Goal: Information Seeking & Learning: Learn about a topic

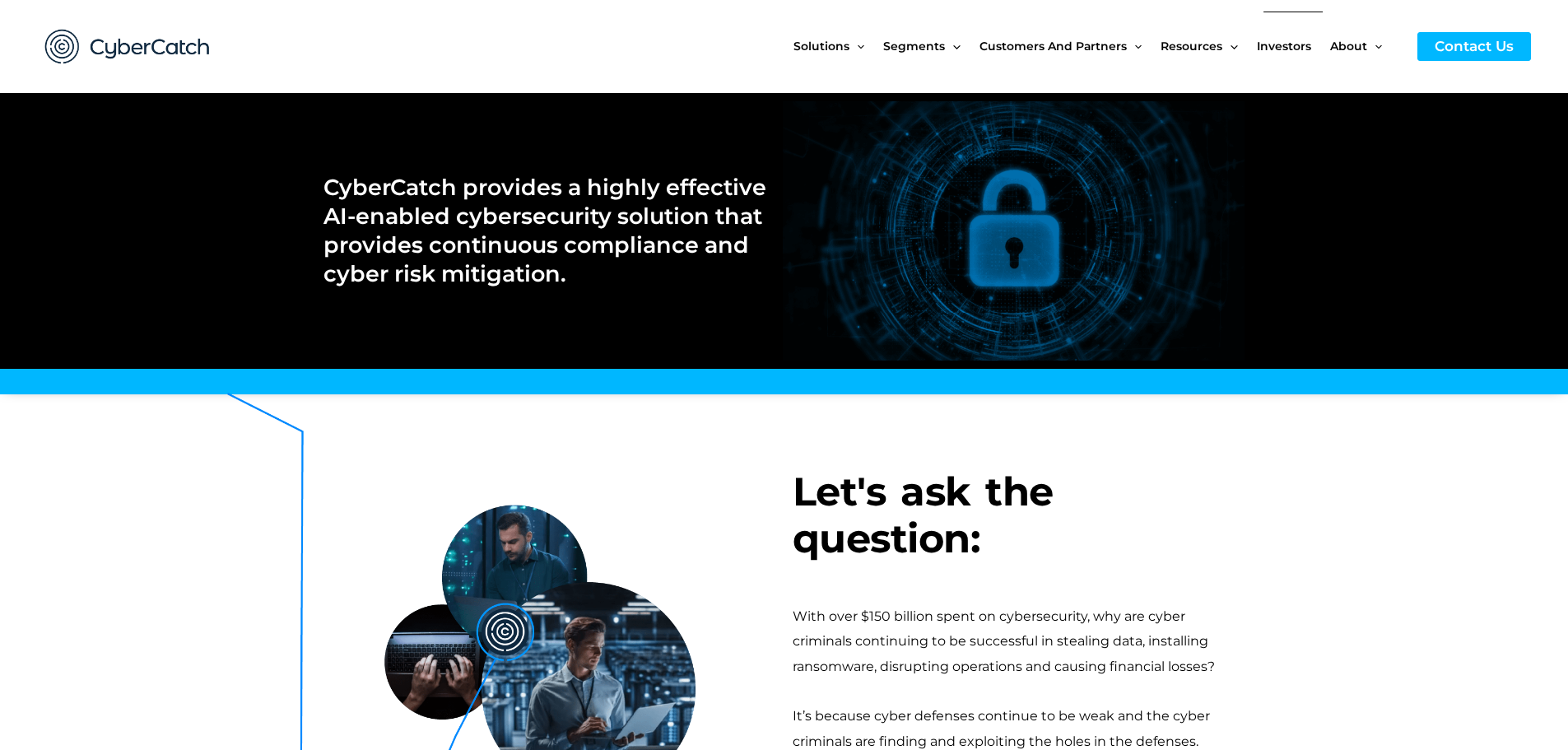
click at [1275, 42] on span "Investors" at bounding box center [1283, 45] width 54 height 69
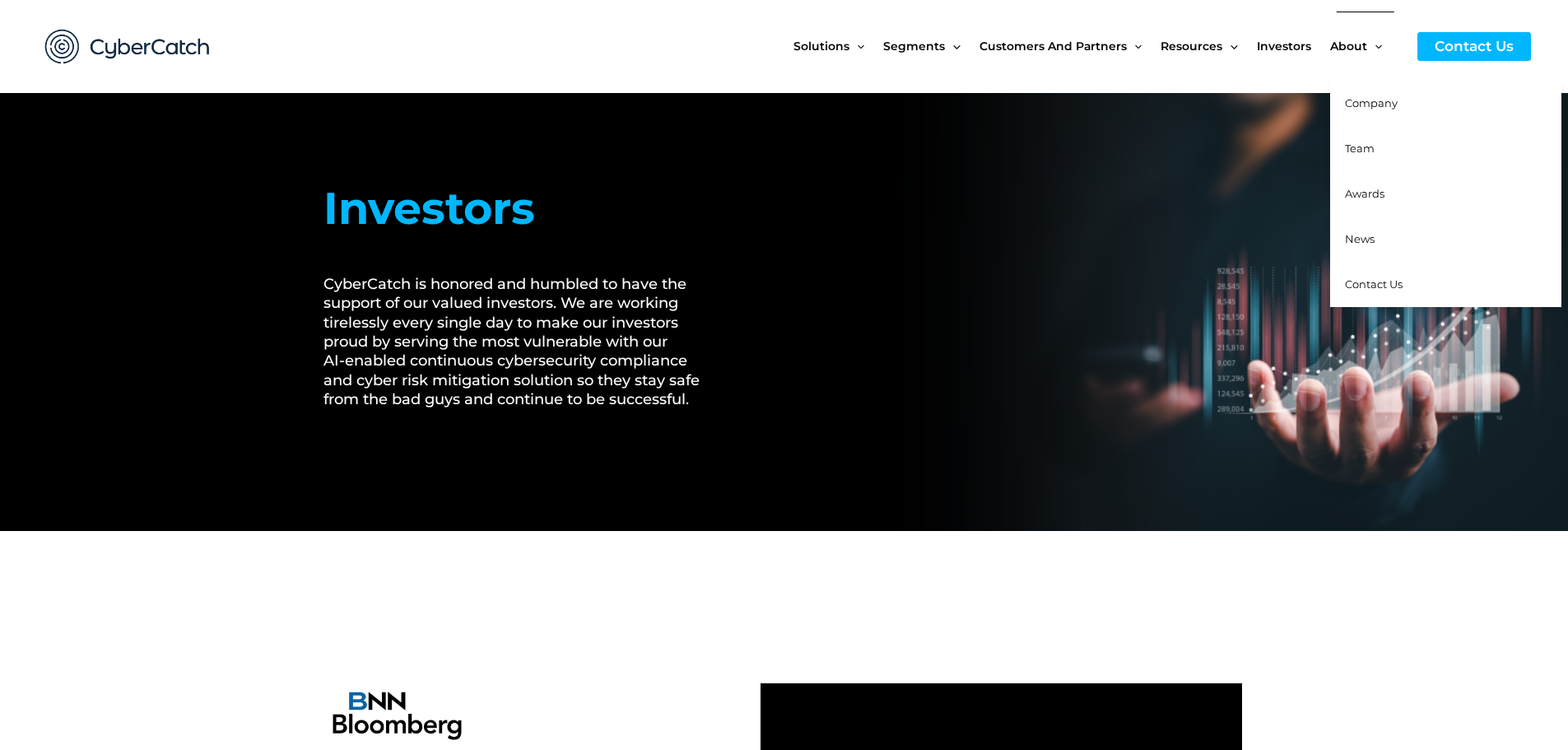
click at [1368, 149] on span "Team" at bounding box center [1359, 148] width 29 height 13
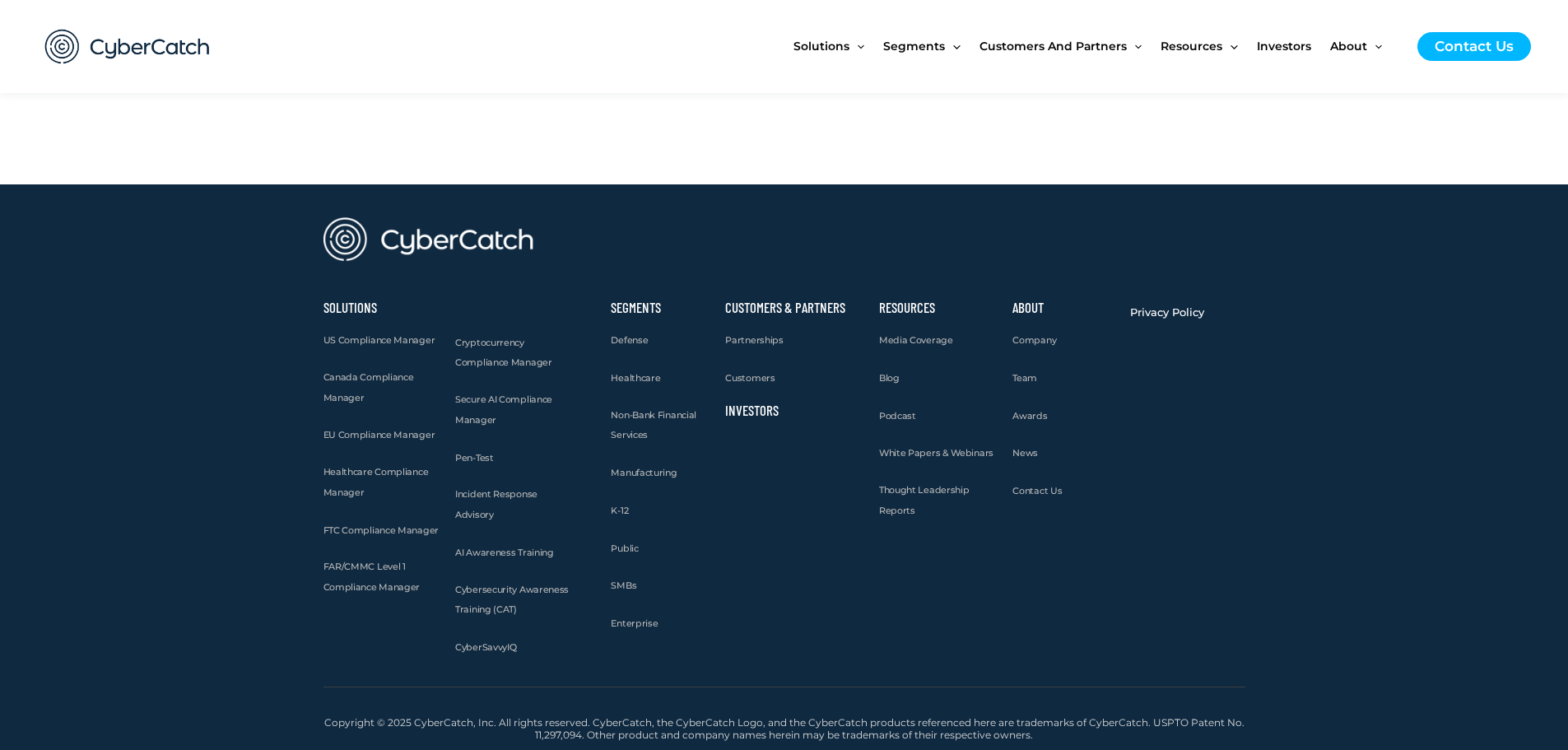
scroll to position [1811, 0]
click at [508, 368] on span "Cryptocurrency Compliance Manager" at bounding box center [504, 352] width 98 height 32
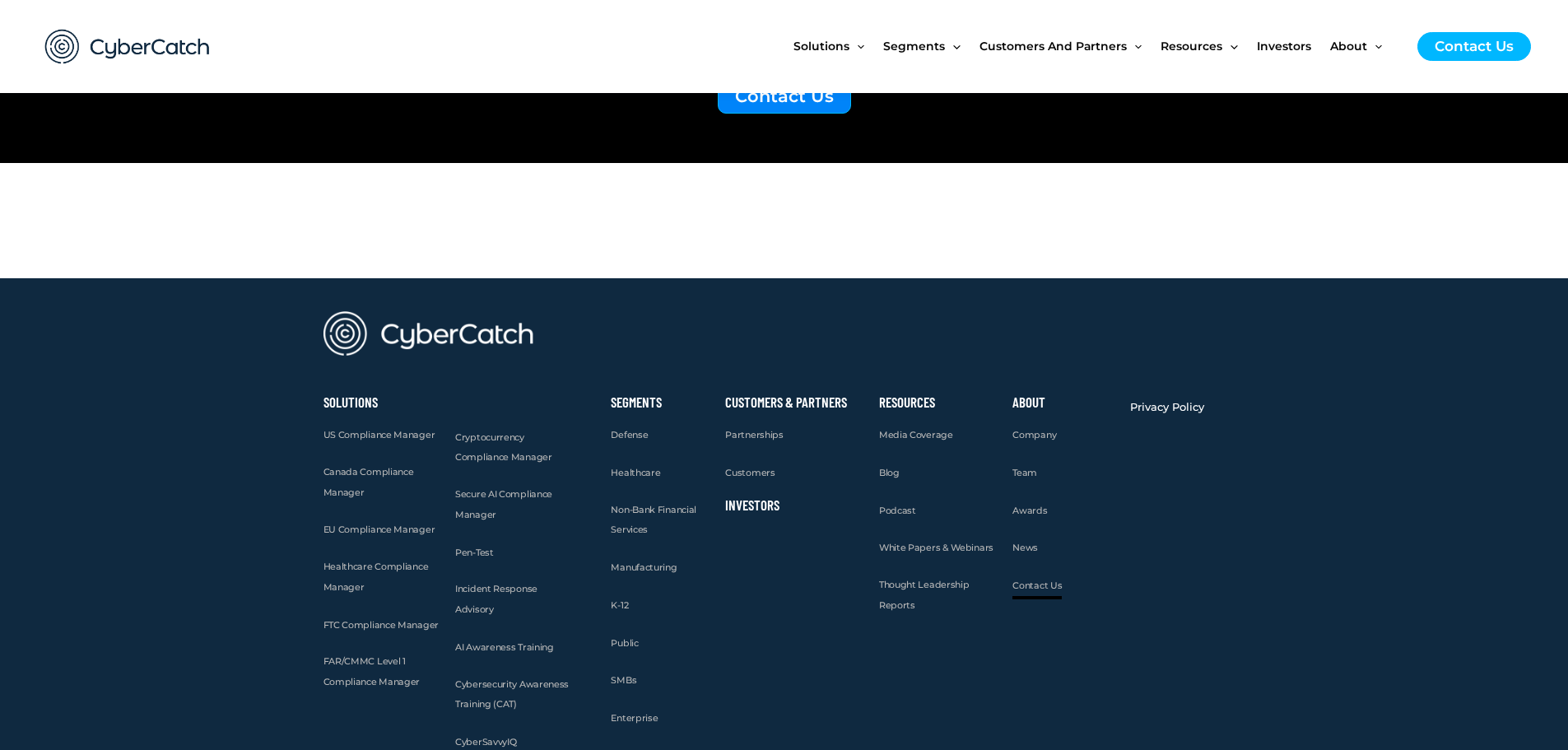
scroll to position [4363, 0]
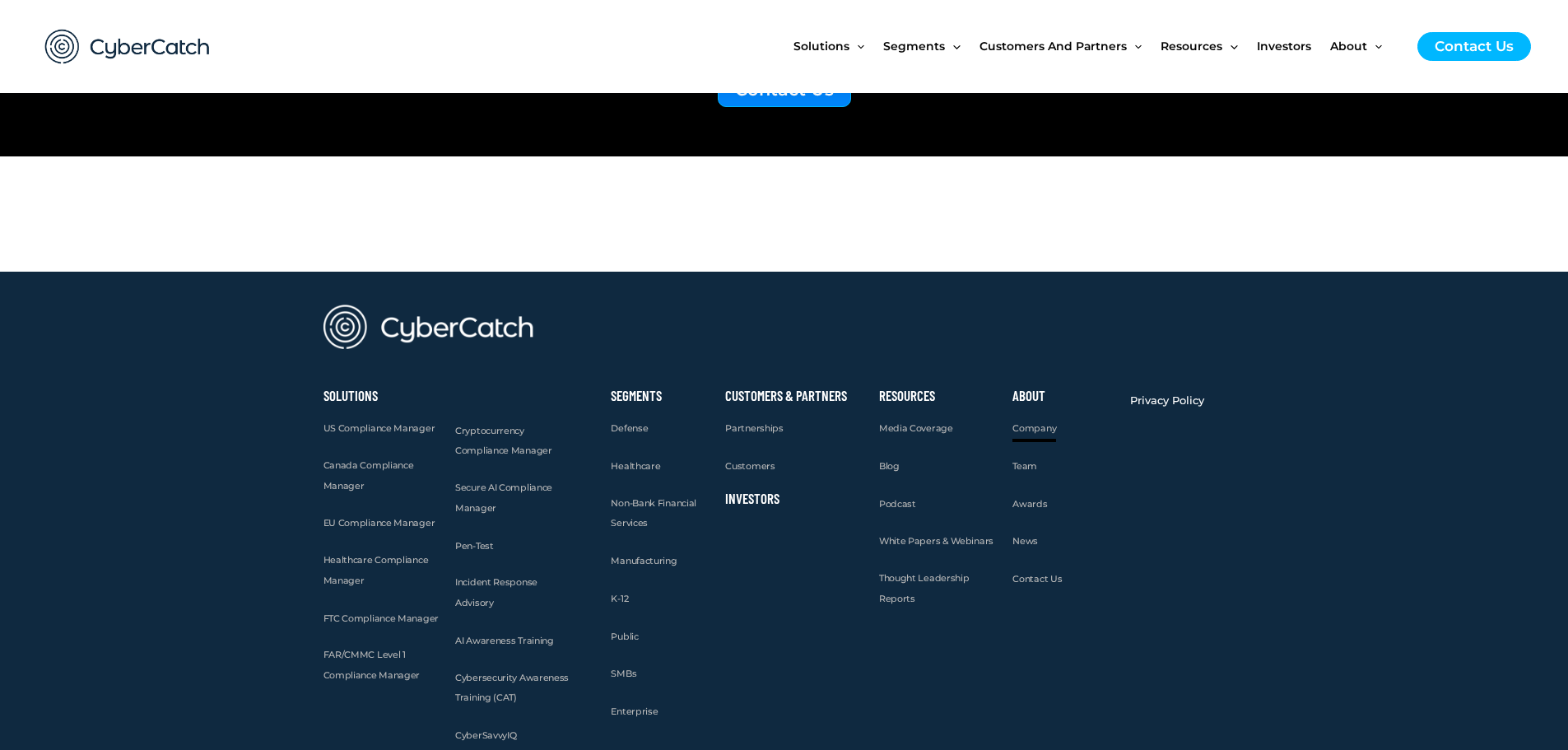
click at [1042, 431] on span "Company" at bounding box center [1034, 428] width 44 height 11
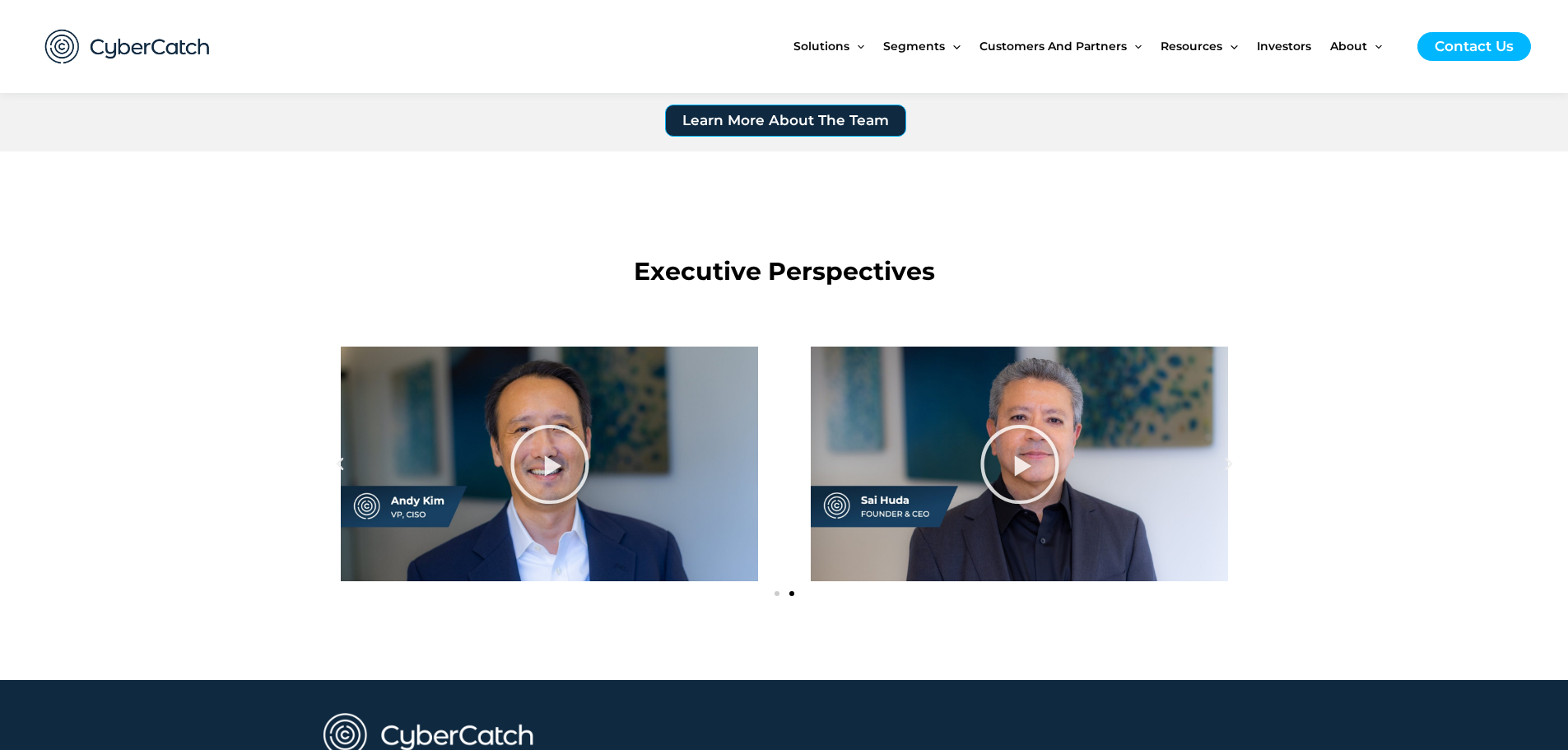
scroll to position [1728, 0]
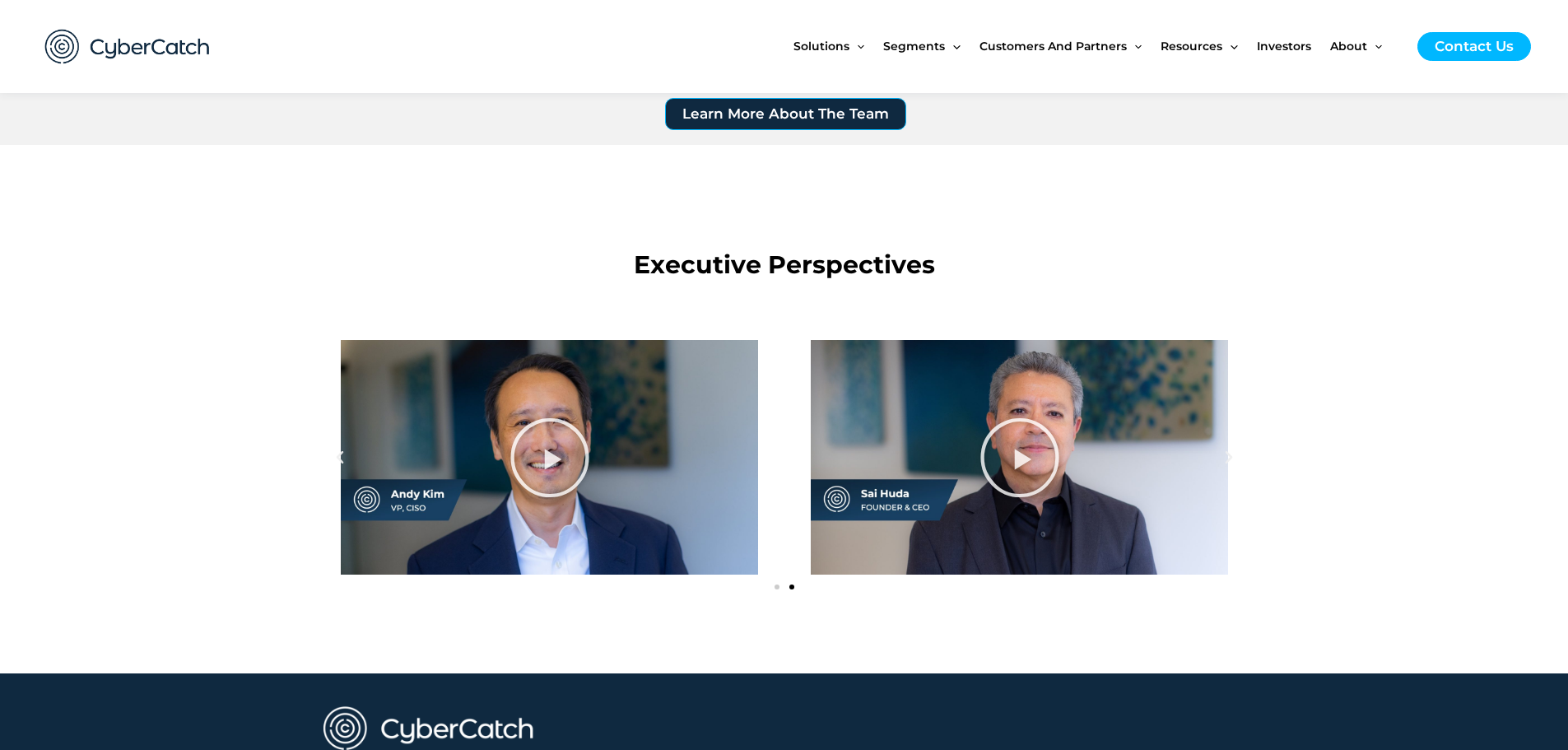
click at [615, 423] on div "Play" at bounding box center [549, 457] width 452 height 235
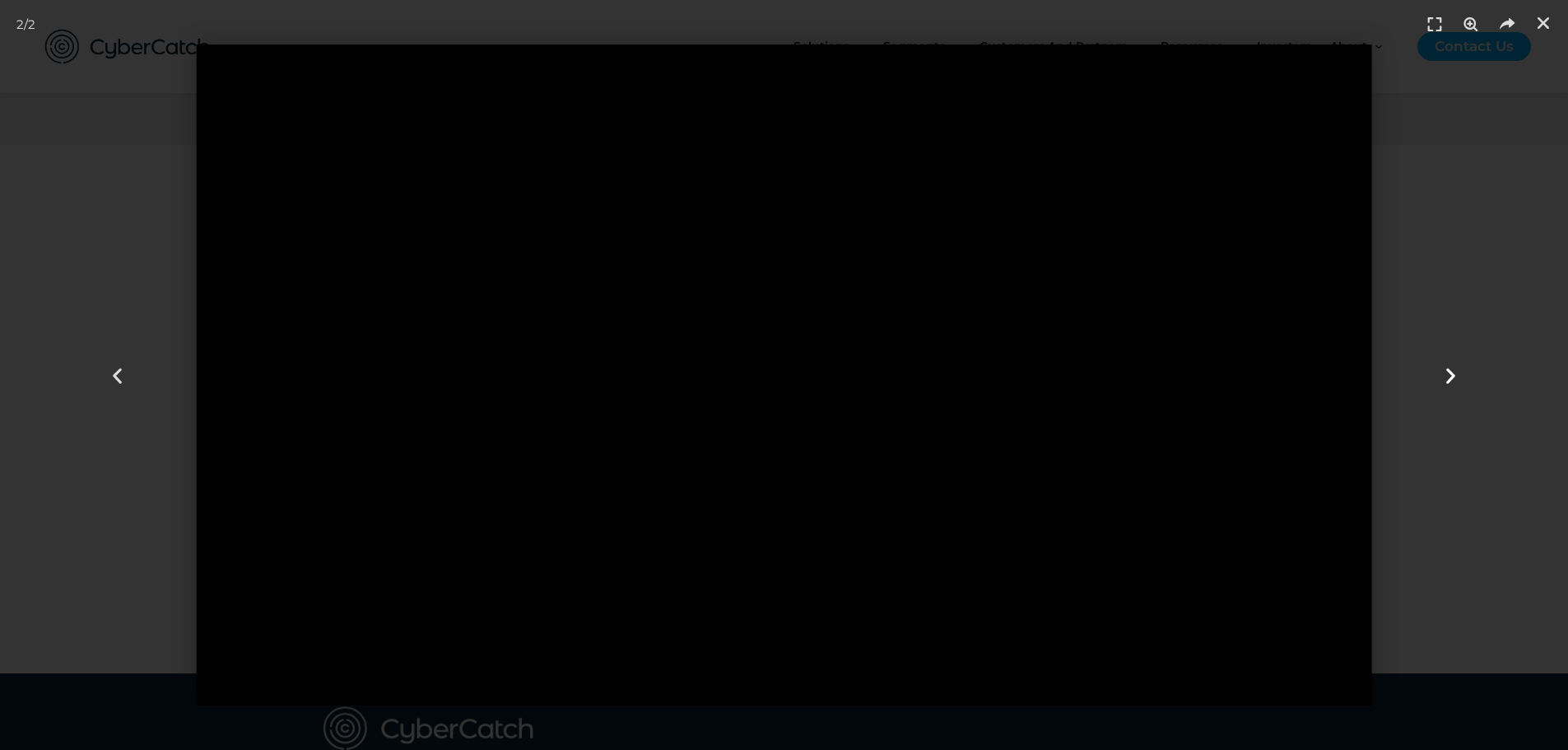
click at [1461, 371] on div "Next slide" at bounding box center [1450, 375] width 236 height 750
click at [1463, 376] on div "Next slide" at bounding box center [1450, 375] width 236 height 750
click at [1450, 260] on div "Next slide" at bounding box center [1450, 375] width 236 height 750
click at [1544, 22] on icon "Close (Esc)" at bounding box center [1542, 23] width 16 height 16
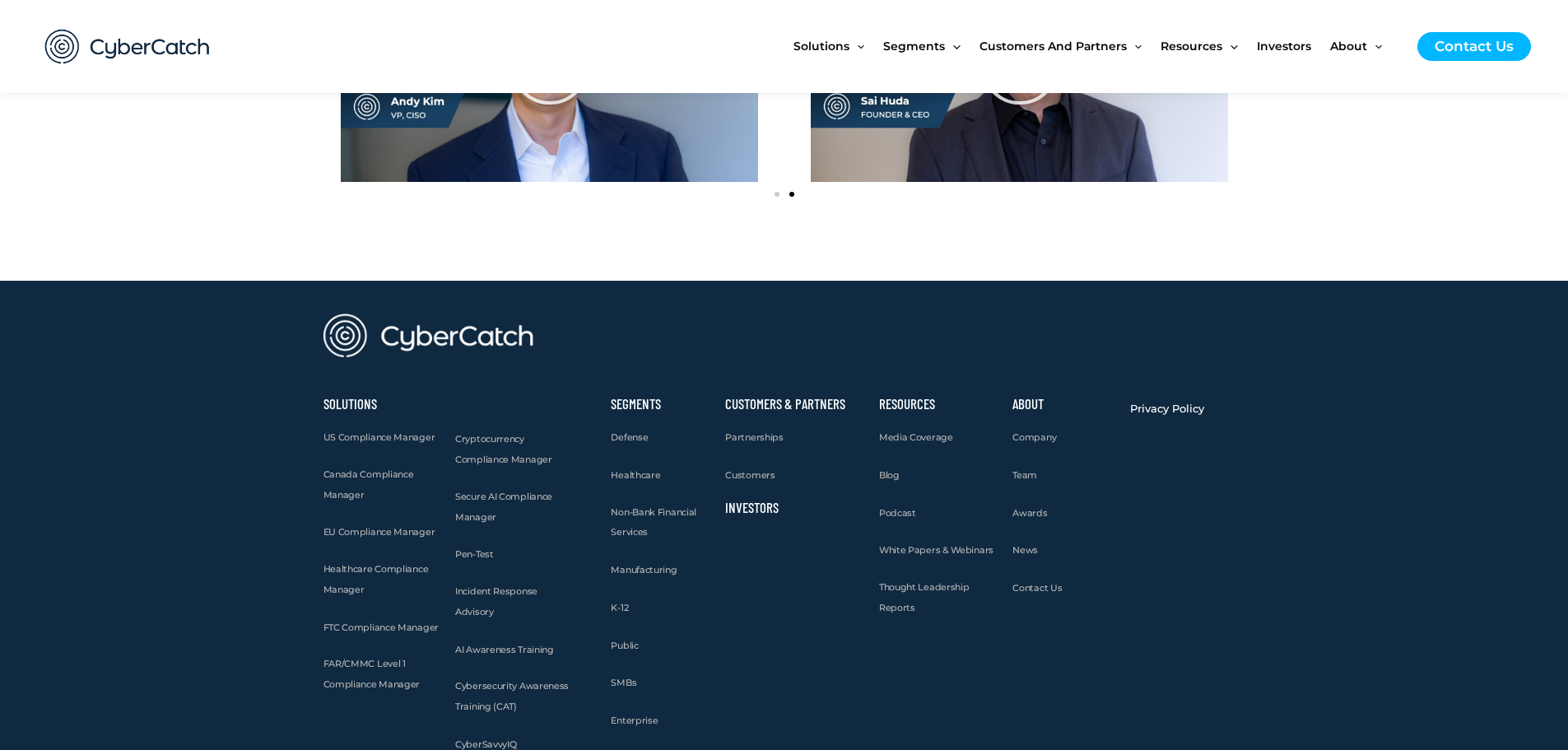
scroll to position [2140, 0]
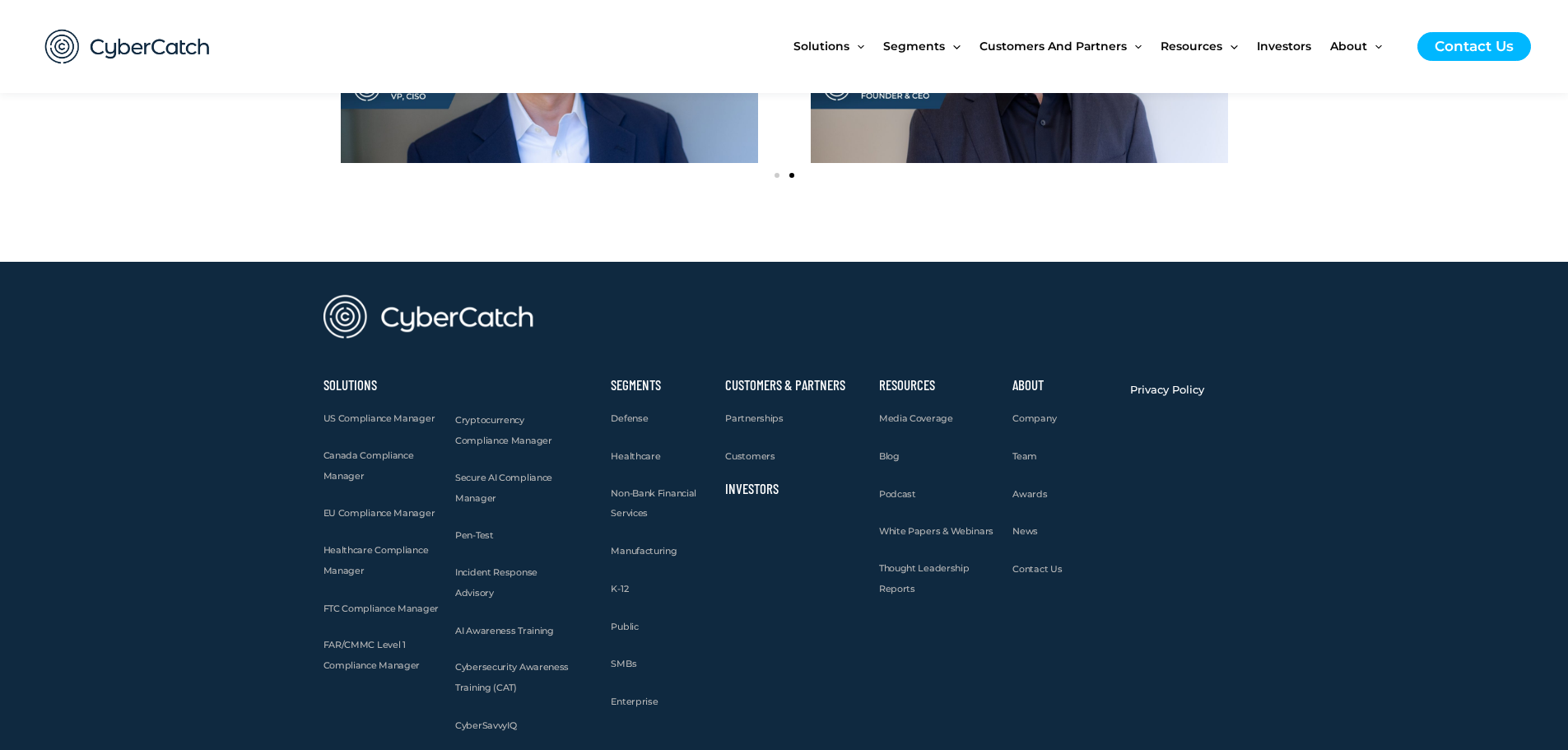
click at [1041, 454] on div "Team" at bounding box center [1062, 455] width 101 height 22
click at [1034, 453] on span "Team" at bounding box center [1025, 455] width 25 height 11
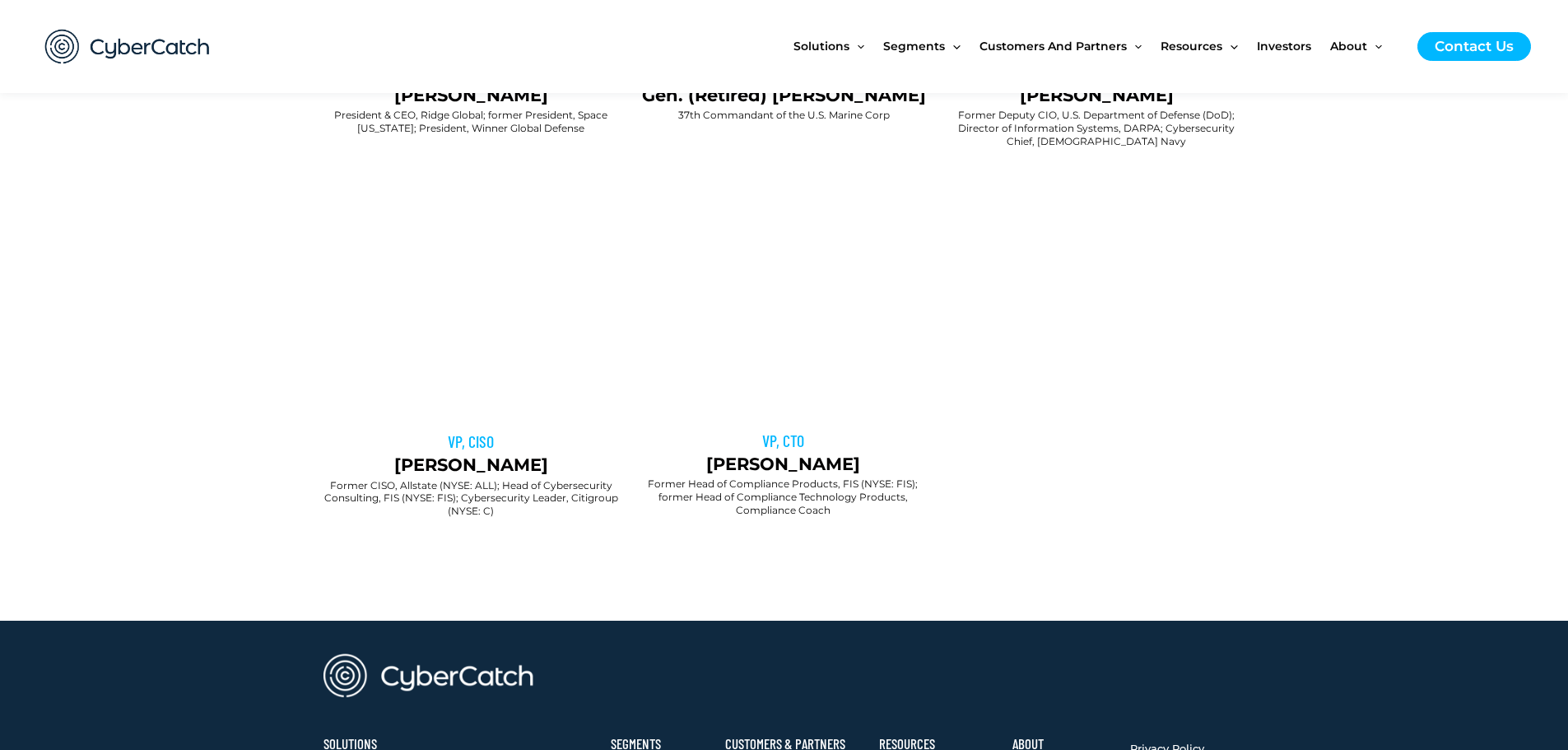
scroll to position [1317, 0]
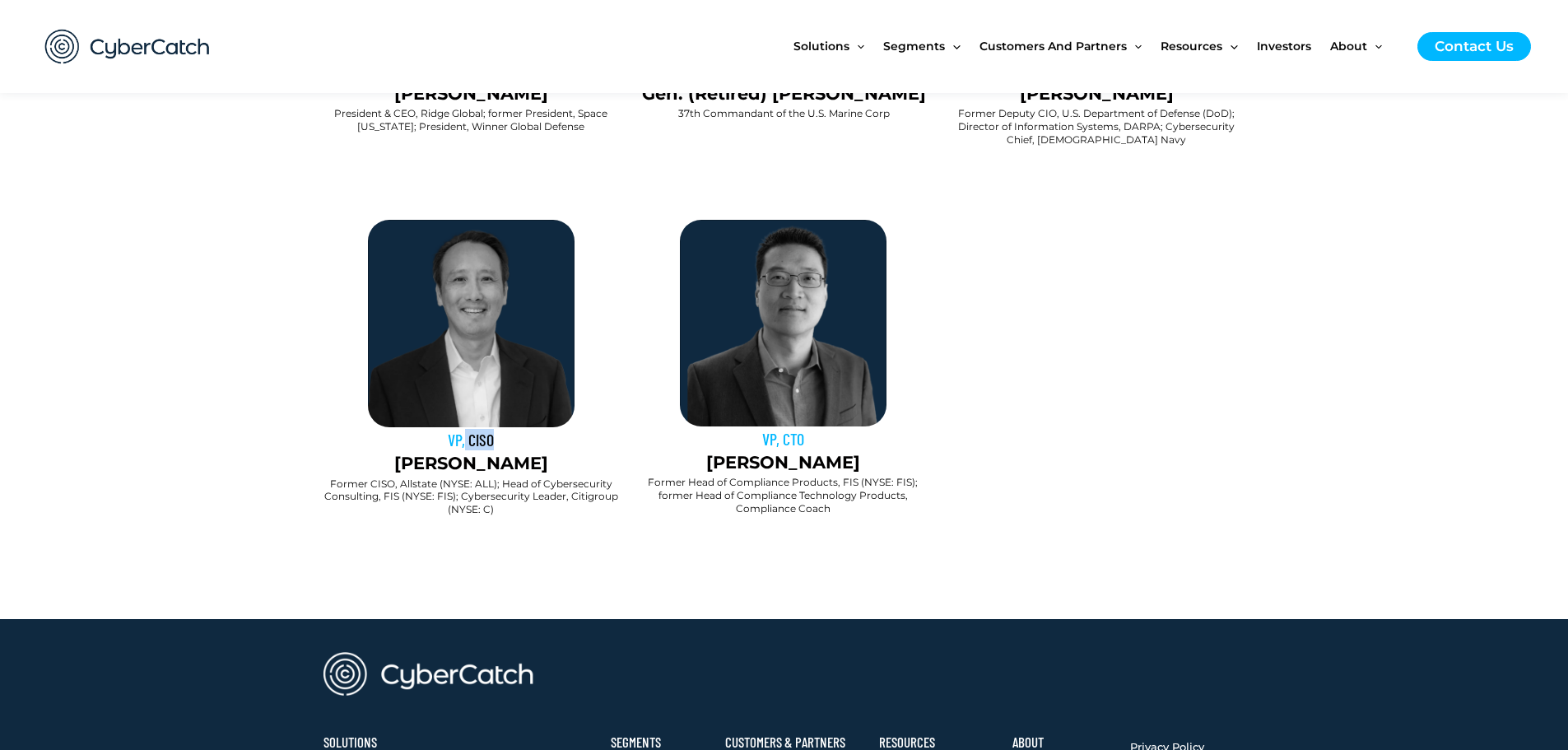
drag, startPoint x: 504, startPoint y: 545, endPoint x: 462, endPoint y: 550, distance: 42.3
click at [462, 450] on h3 "VP, CISO" at bounding box center [472, 439] width 296 height 22
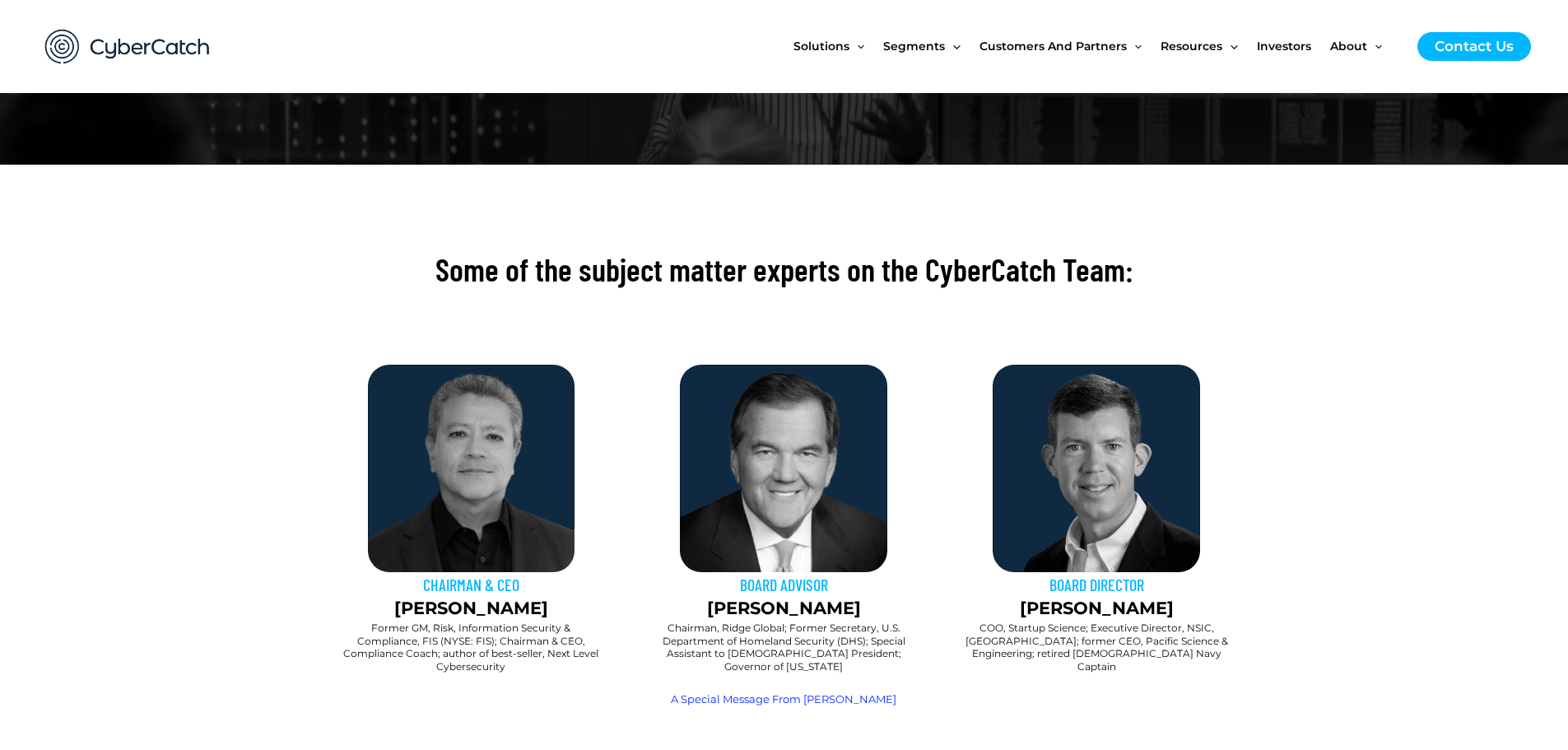
scroll to position [330, 0]
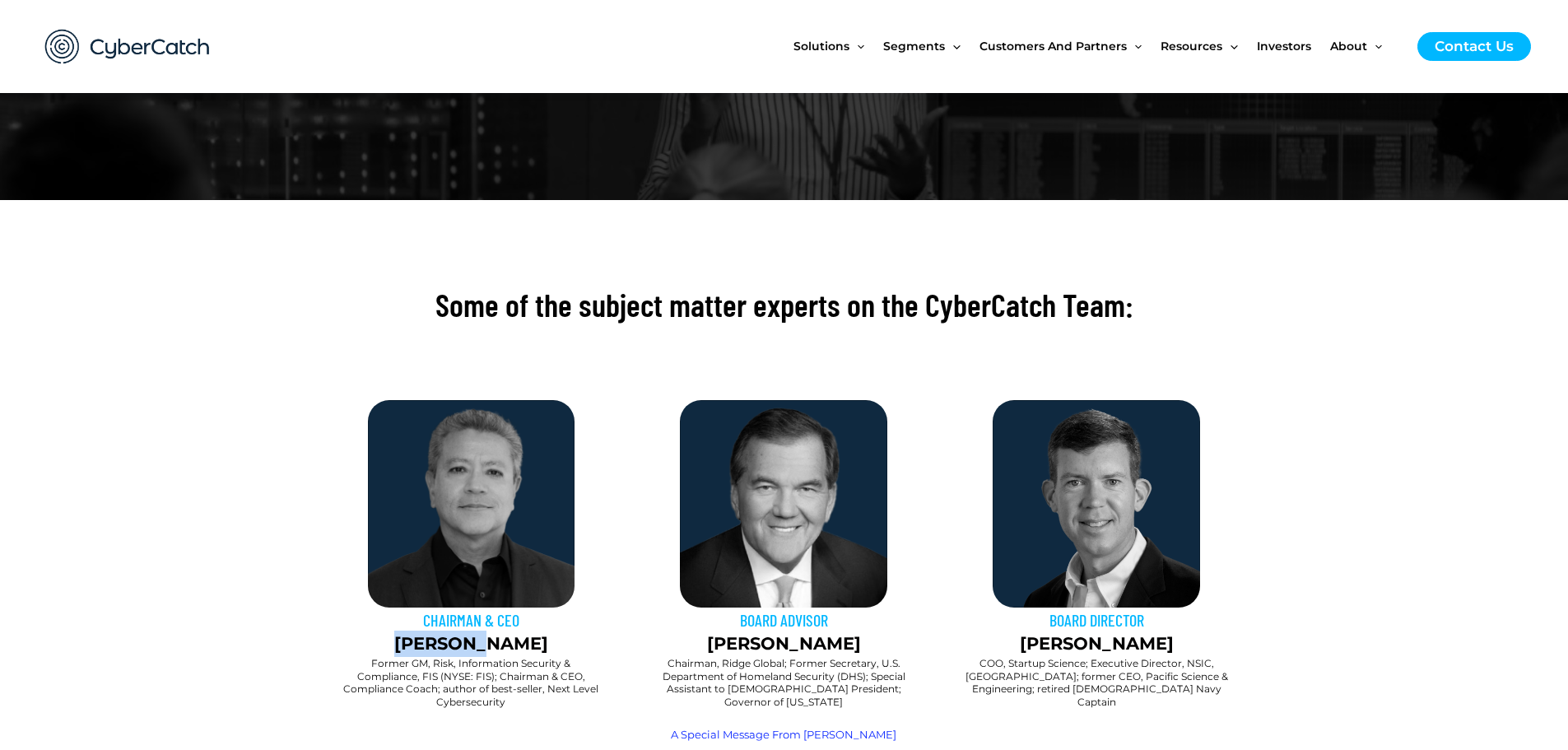
drag, startPoint x: 506, startPoint y: 334, endPoint x: 444, endPoint y: 332, distance: 62.0
click at [444, 631] on p "[PERSON_NAME]" at bounding box center [472, 644] width 296 height 27
